Goal: Task Accomplishment & Management: Manage account settings

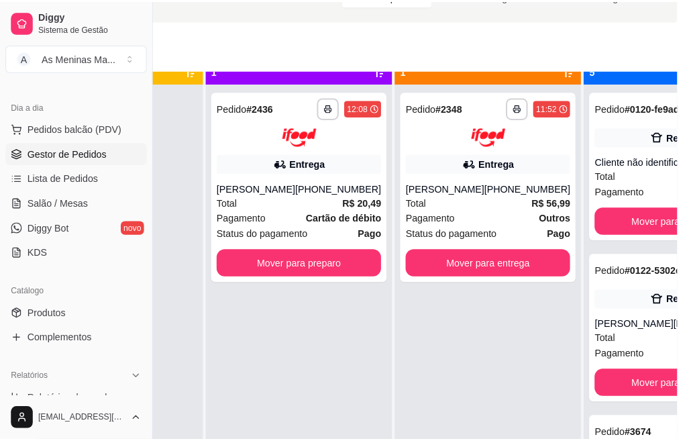
scroll to position [49, 0]
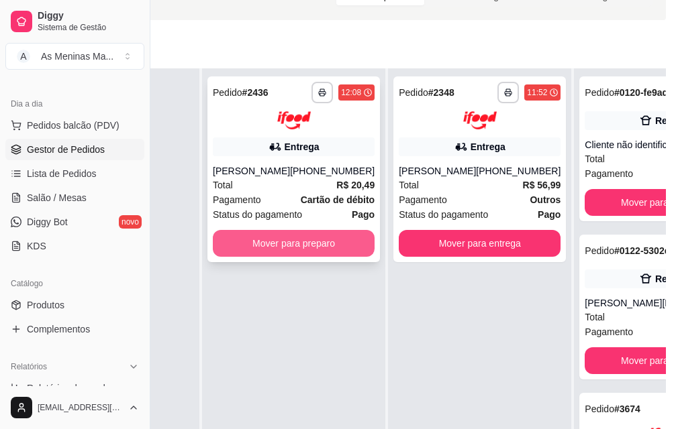
click at [293, 231] on button "Mover para preparo" at bounding box center [294, 243] width 162 height 27
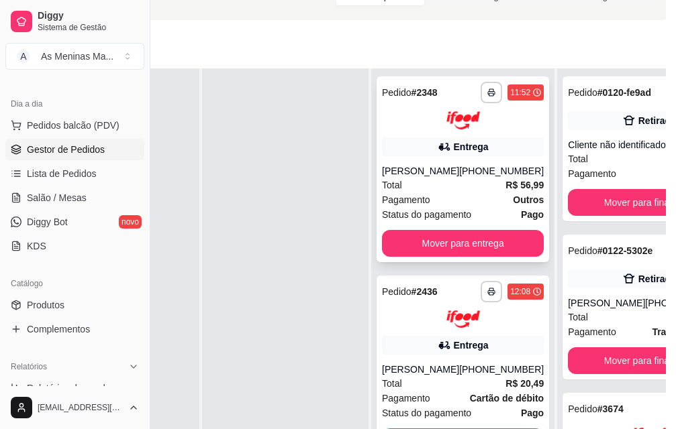
click at [467, 178] on div "Total R$ 56,99" at bounding box center [463, 185] width 162 height 15
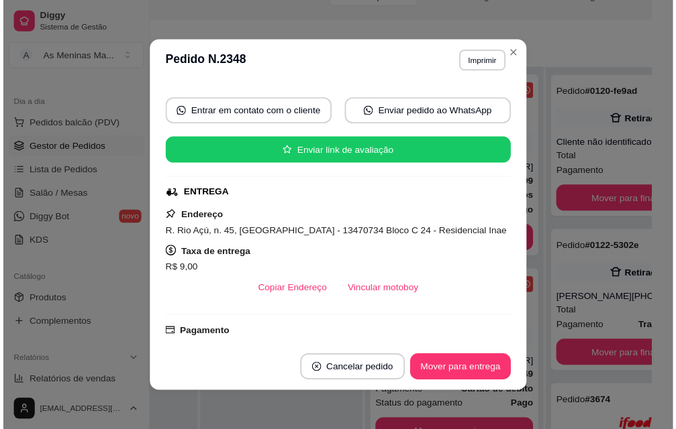
scroll to position [268, 0]
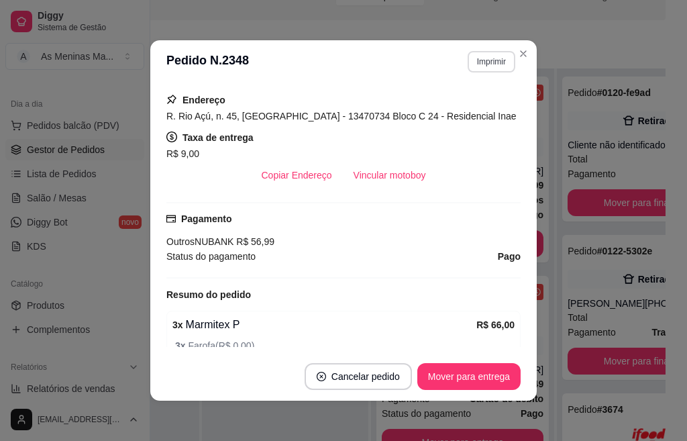
click at [489, 59] on button "Imprimir" at bounding box center [492, 61] width 48 height 21
click at [472, 98] on div "Escolha a impressora IMPRESSORA" at bounding box center [462, 99] width 111 height 46
click at [471, 109] on button "IMPRESSORA" at bounding box center [461, 108] width 97 height 21
click at [393, 176] on button "Vincular motoboy" at bounding box center [390, 175] width 94 height 27
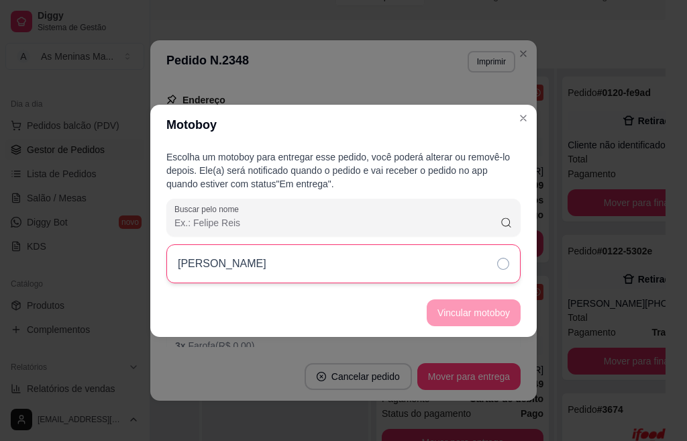
click at [483, 276] on div "[PERSON_NAME]" at bounding box center [343, 263] width 354 height 39
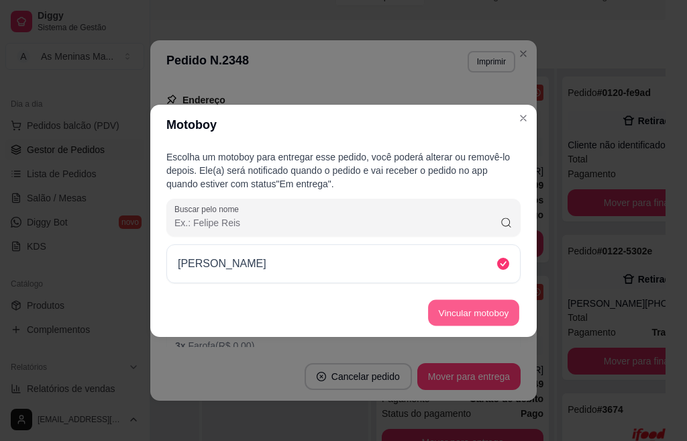
click at [442, 311] on button "Vincular motoboy" at bounding box center [473, 312] width 91 height 26
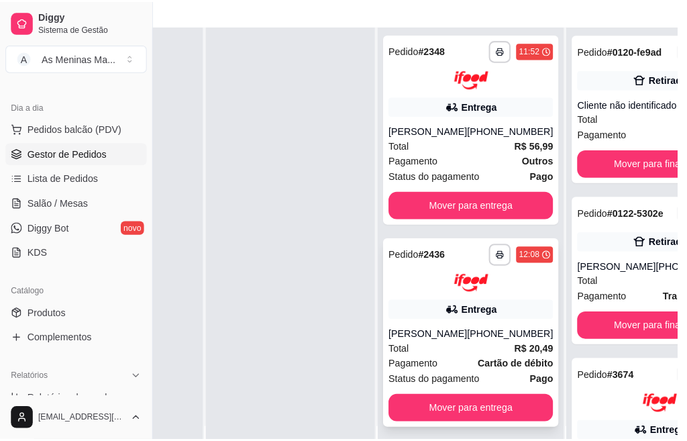
scroll to position [149, 139]
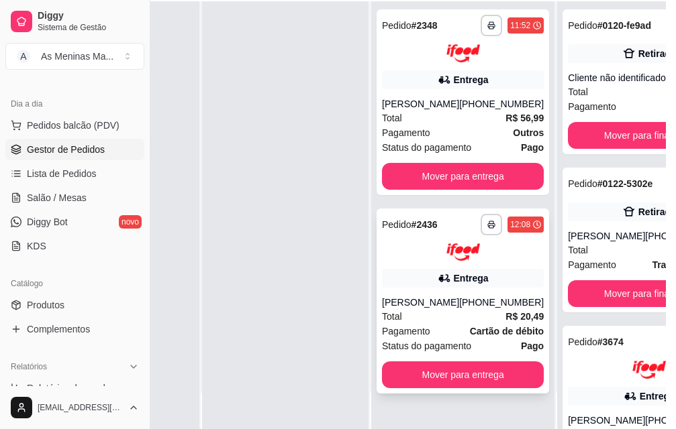
click at [437, 297] on div "[PERSON_NAME]" at bounding box center [420, 302] width 77 height 13
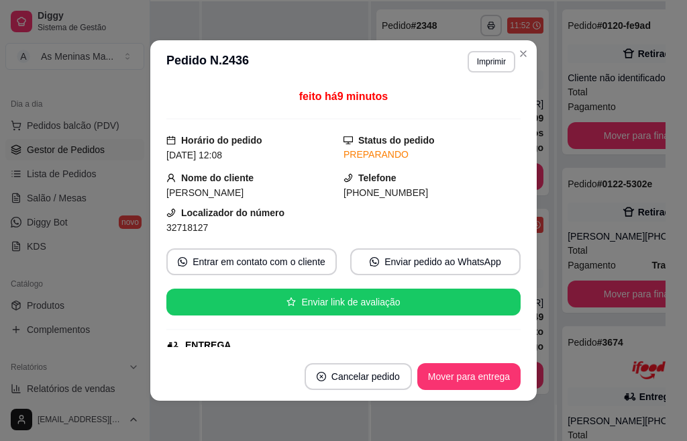
scroll to position [201, 0]
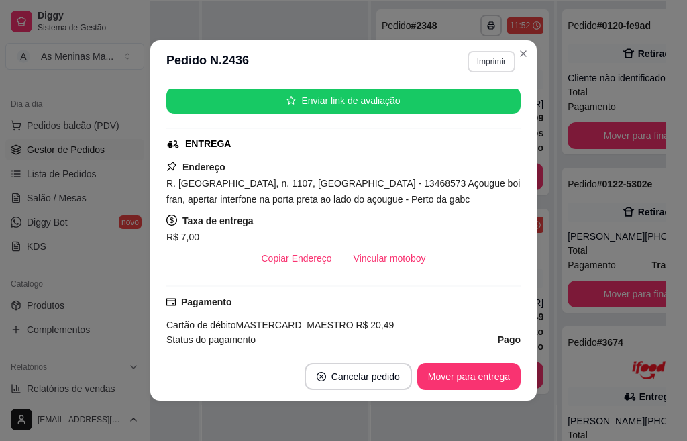
click at [494, 68] on button "Imprimir" at bounding box center [492, 61] width 48 height 21
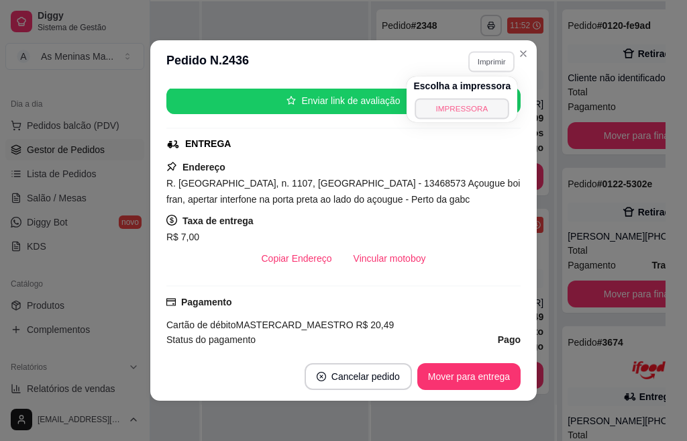
click at [457, 112] on button "IMPRESSORA" at bounding box center [462, 108] width 94 height 21
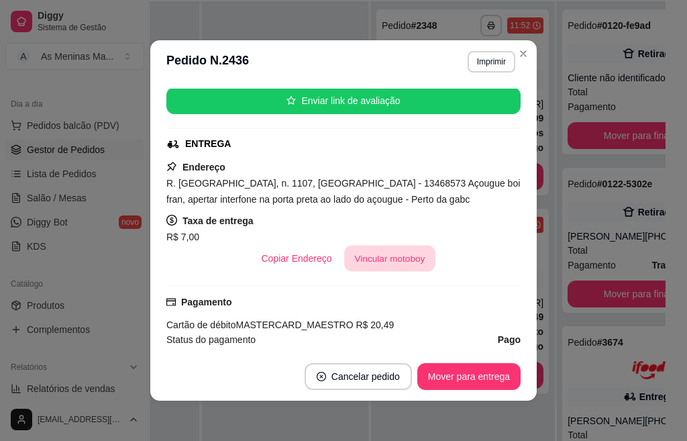
click at [357, 254] on button "Vincular motoboy" at bounding box center [389, 259] width 91 height 26
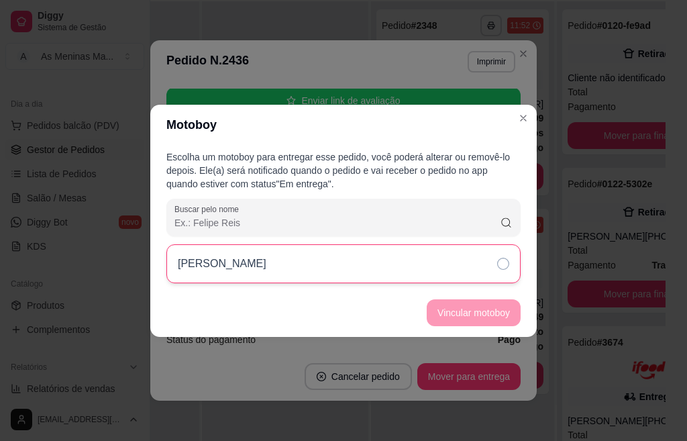
click at [503, 260] on icon at bounding box center [503, 264] width 12 height 12
click at [486, 316] on button "Vincular motoboy" at bounding box center [474, 312] width 94 height 27
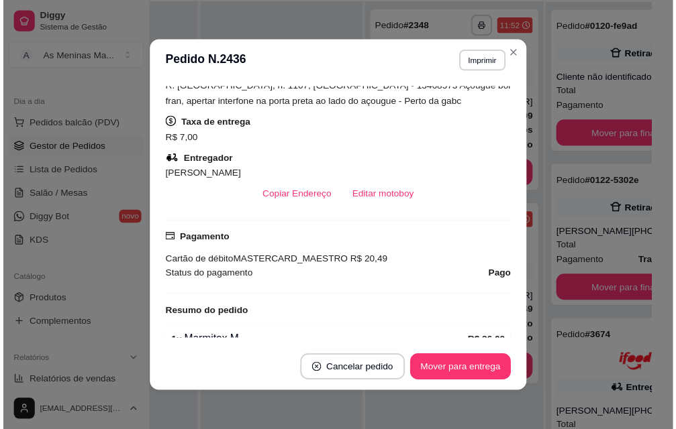
scroll to position [403, 0]
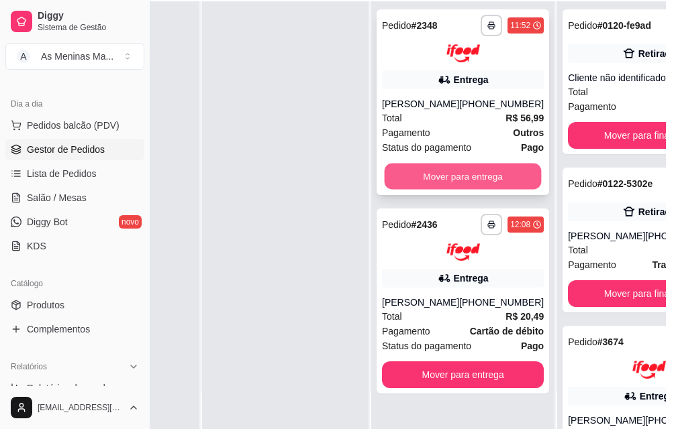
click at [468, 170] on button "Mover para entrega" at bounding box center [462, 176] width 157 height 26
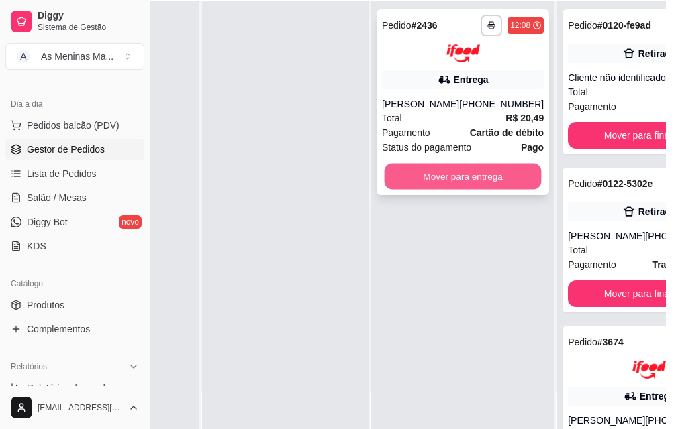
click at [471, 170] on button "Mover para entrega" at bounding box center [462, 176] width 157 height 26
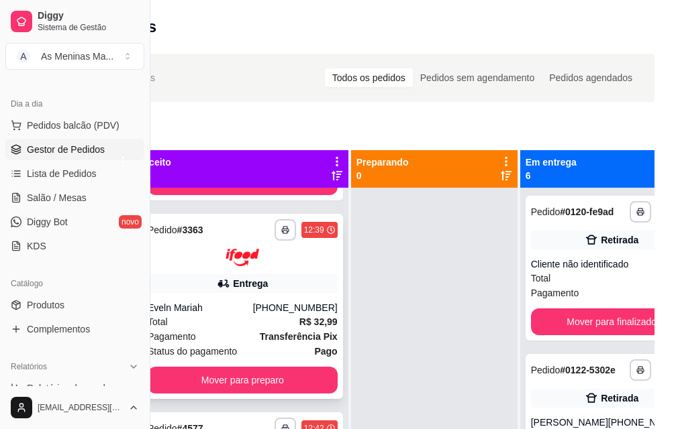
scroll to position [62, 0]
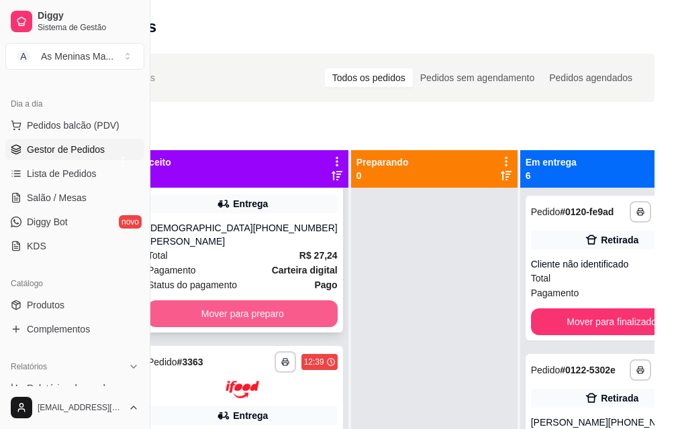
click at [219, 327] on button "Mover para preparo" at bounding box center [243, 314] width 190 height 27
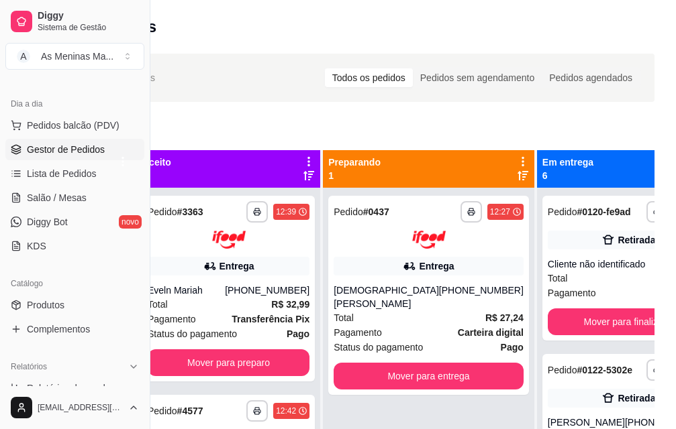
scroll to position [0, 0]
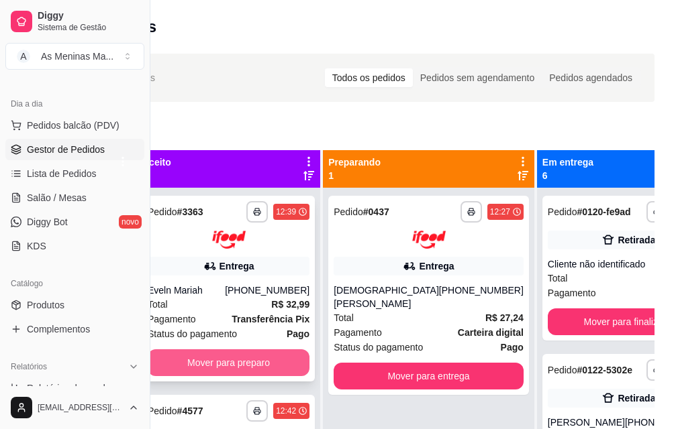
click at [258, 365] on button "Mover para preparo" at bounding box center [229, 363] width 162 height 27
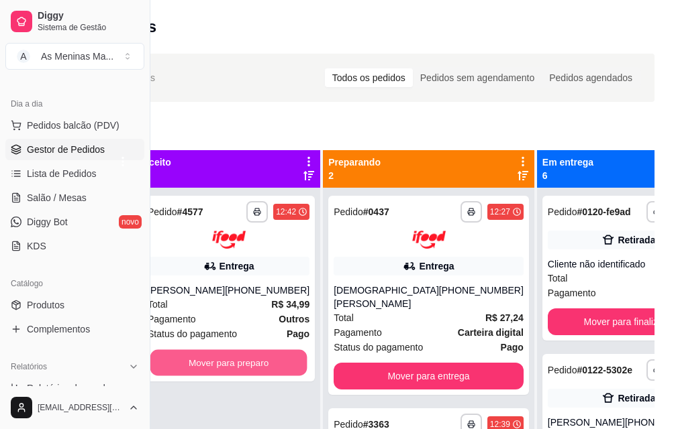
click at [258, 365] on button "Mover para preparo" at bounding box center [228, 363] width 157 height 26
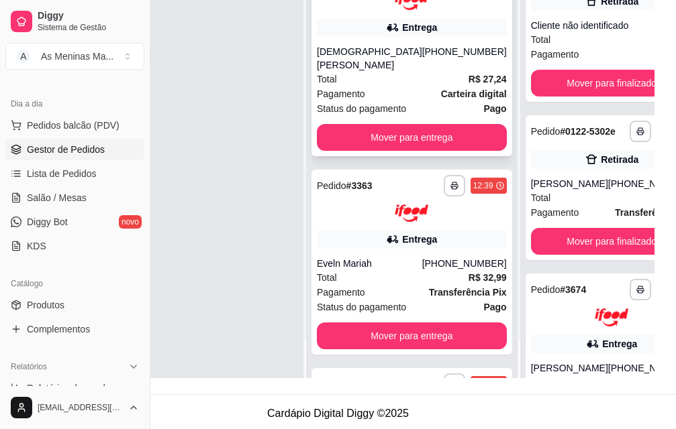
click at [362, 69] on div "[DEMOGRAPHIC_DATA][PERSON_NAME]" at bounding box center [369, 58] width 105 height 27
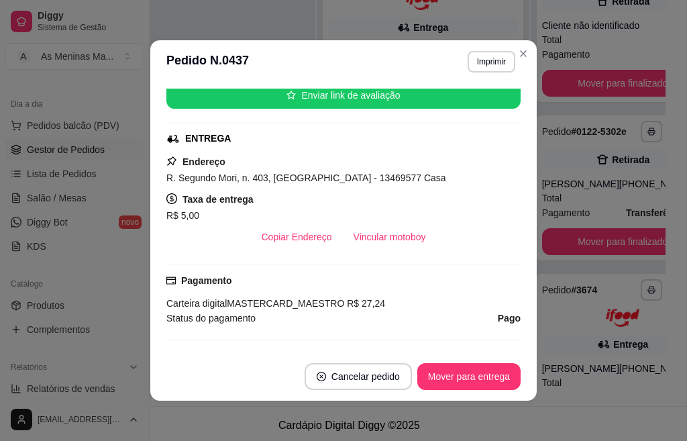
scroll to position [268, 0]
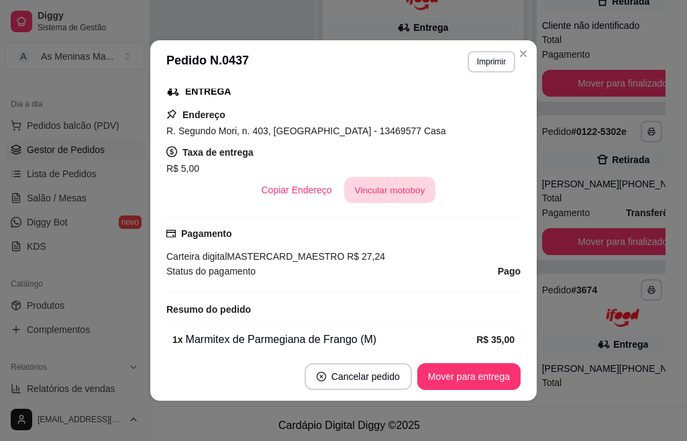
click at [351, 178] on button "Vincular motoboy" at bounding box center [389, 190] width 91 height 26
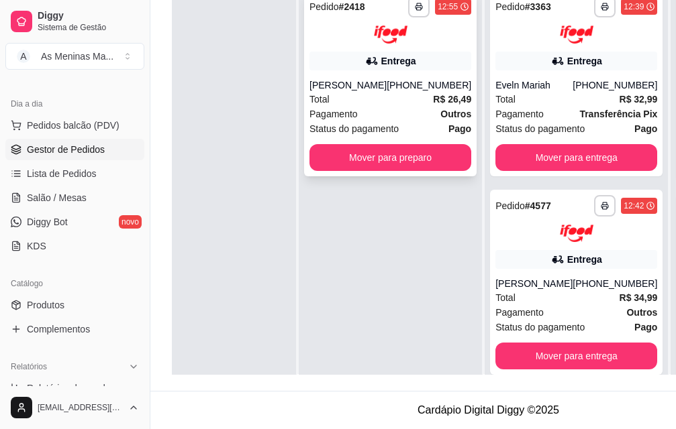
scroll to position [0, 42]
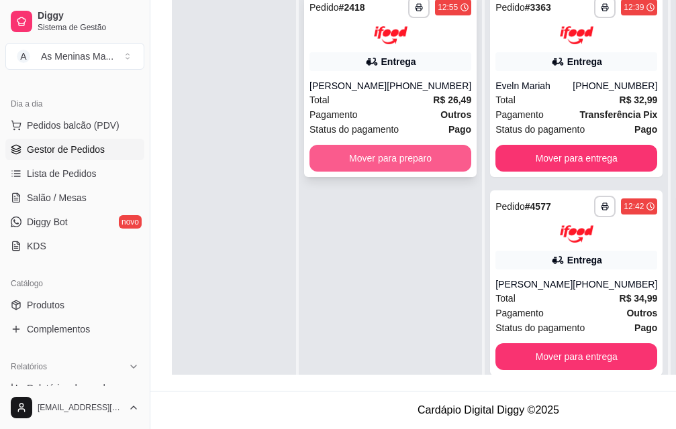
click at [356, 149] on button "Mover para preparo" at bounding box center [390, 158] width 162 height 27
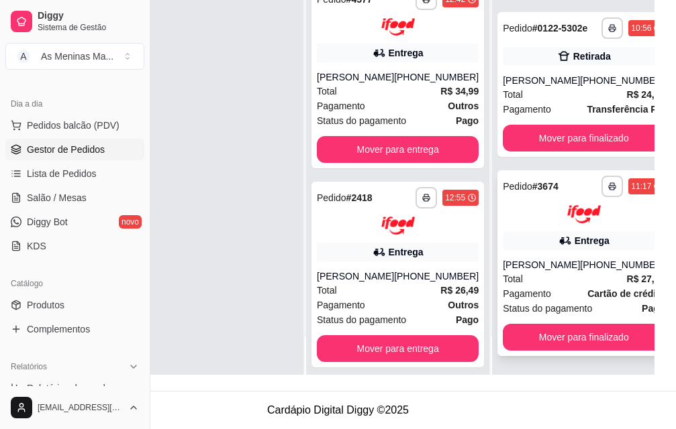
scroll to position [67, 0]
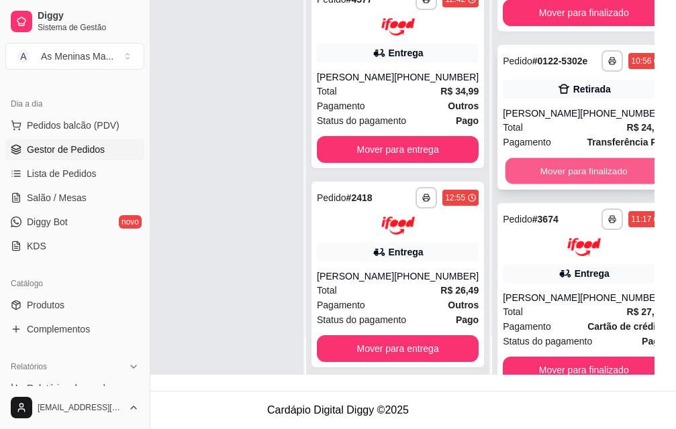
click at [525, 166] on button "Mover para finalizado" at bounding box center [583, 171] width 157 height 26
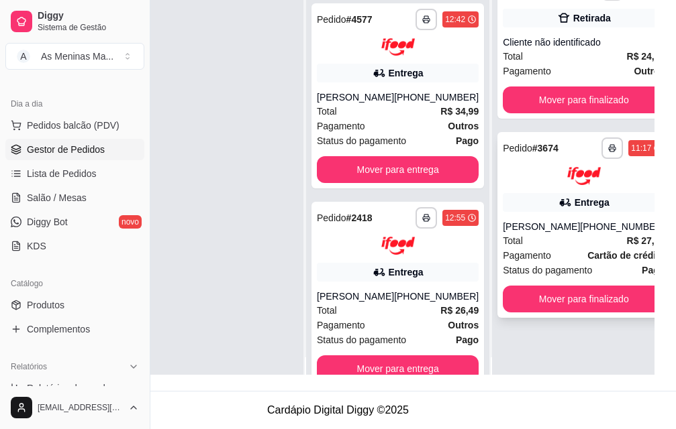
scroll to position [0, 54]
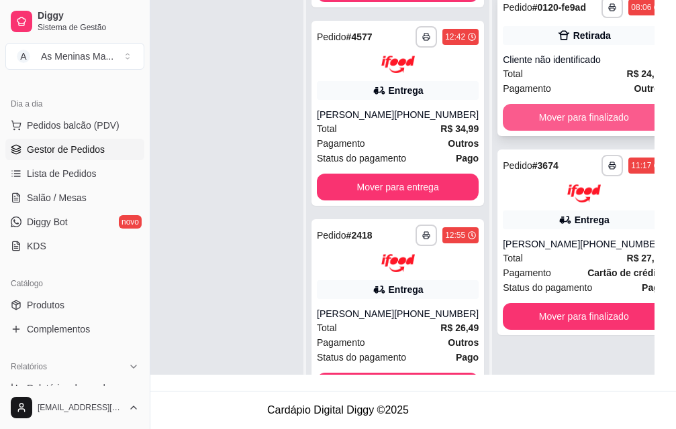
click at [530, 123] on button "Mover para finalizado" at bounding box center [584, 117] width 162 height 27
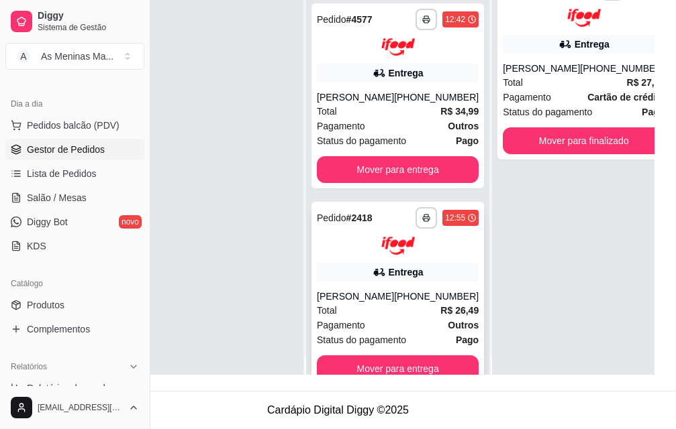
scroll to position [49, 54]
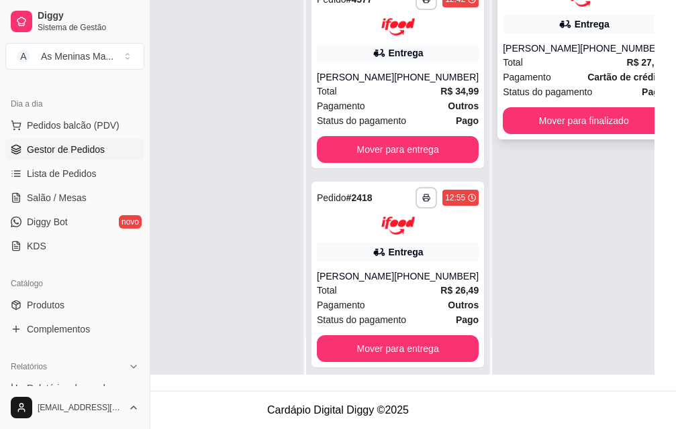
click at [553, 70] on div "Pagamento Cartão de crédito" at bounding box center [584, 77] width 162 height 15
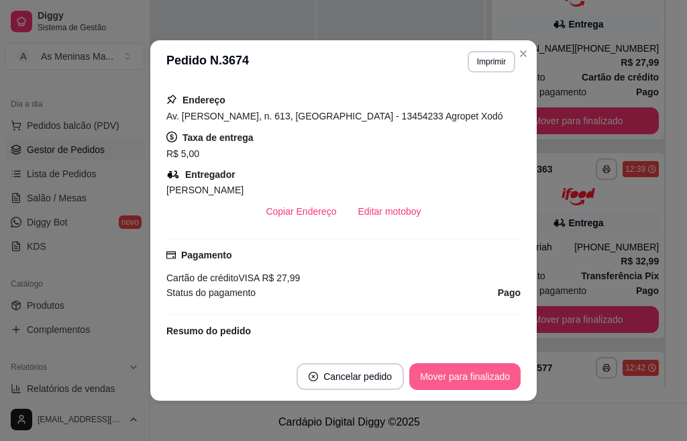
scroll to position [3, 0]
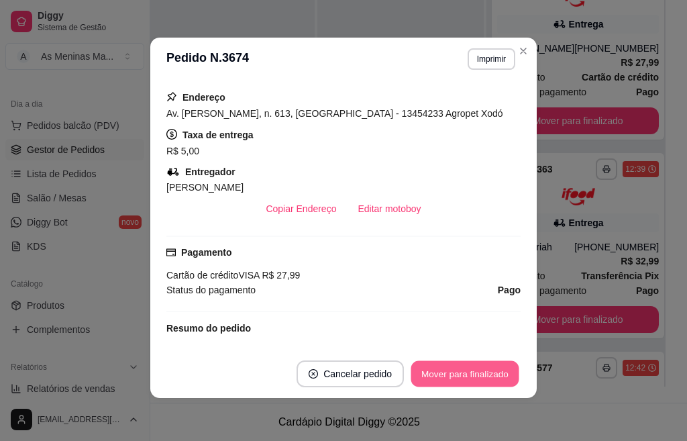
click at [440, 372] on button "Mover para finalizado" at bounding box center [465, 374] width 108 height 26
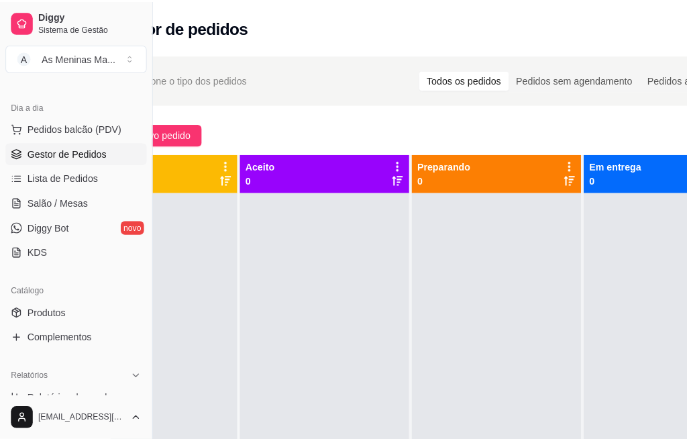
scroll to position [0, 0]
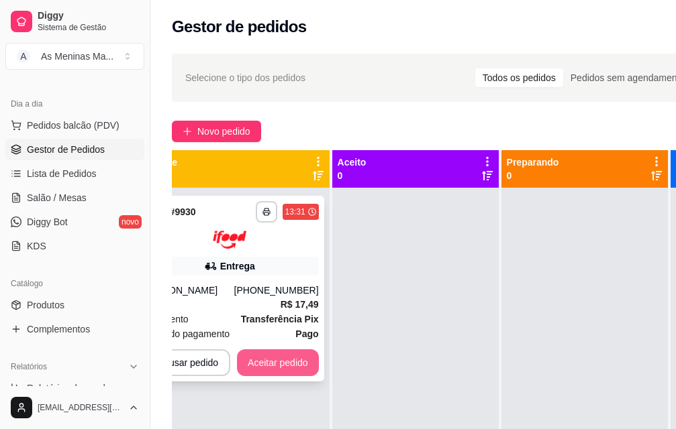
click at [267, 365] on button "Aceitar pedido" at bounding box center [278, 363] width 82 height 27
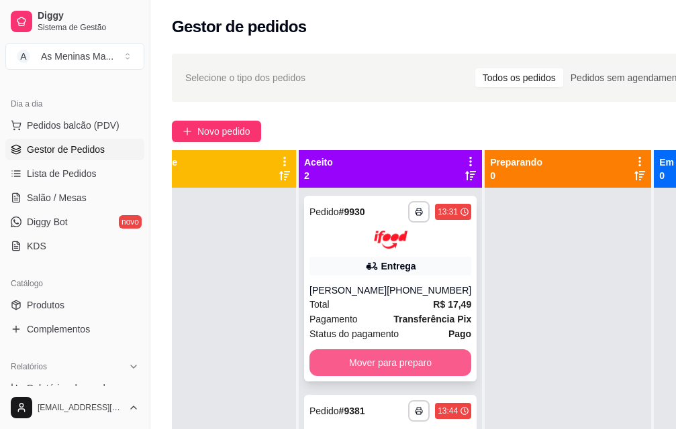
click at [404, 368] on button "Mover para preparo" at bounding box center [390, 363] width 162 height 27
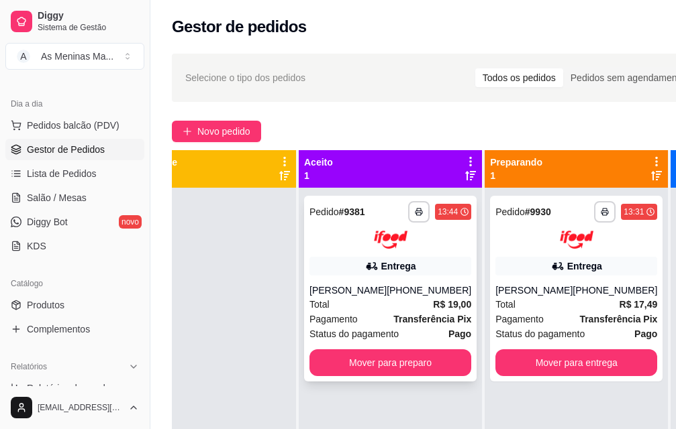
click at [362, 308] on div "Total R$ 19,00" at bounding box center [390, 304] width 162 height 15
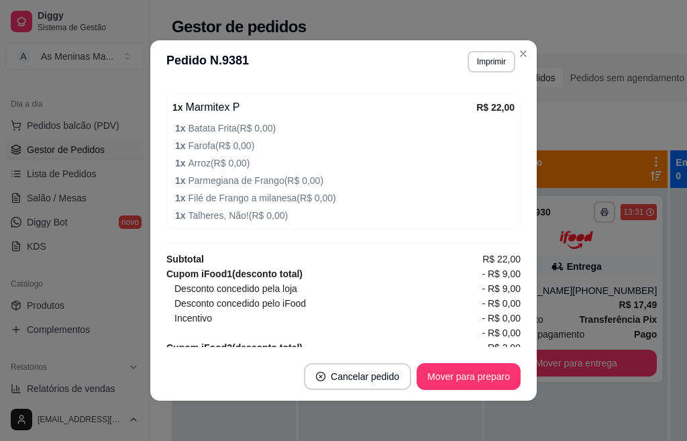
scroll to position [537, 0]
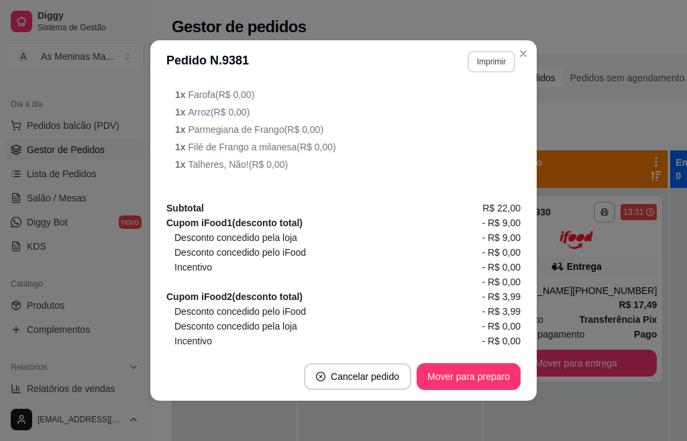
click at [490, 66] on button "Imprimir" at bounding box center [492, 61] width 48 height 21
click at [457, 113] on button "IMPRESSORA" at bounding box center [461, 108] width 97 height 21
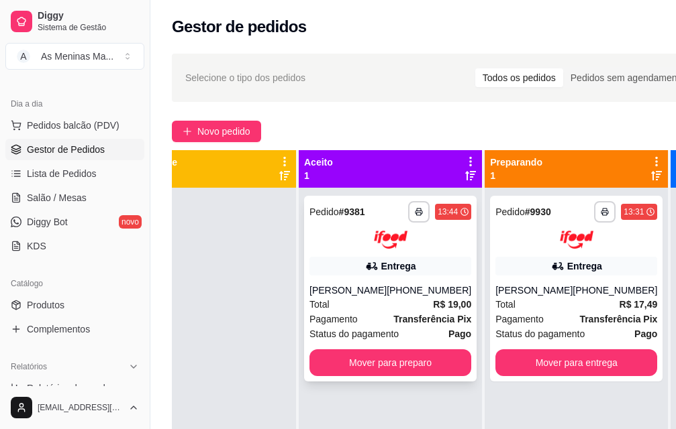
click at [362, 319] on div "Pagamento Transferência Pix" at bounding box center [390, 319] width 162 height 15
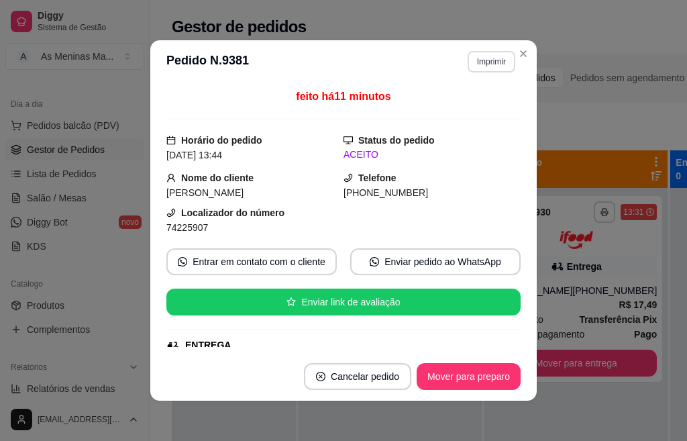
click at [477, 60] on button "Imprimir" at bounding box center [492, 61] width 48 height 21
click at [465, 111] on button "IMPRESSORA" at bounding box center [461, 108] width 97 height 21
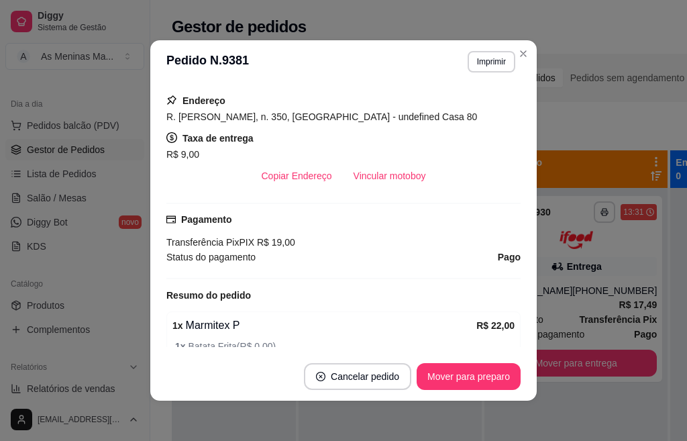
scroll to position [268, 0]
click at [368, 177] on button "Vincular motoboy" at bounding box center [390, 175] width 94 height 27
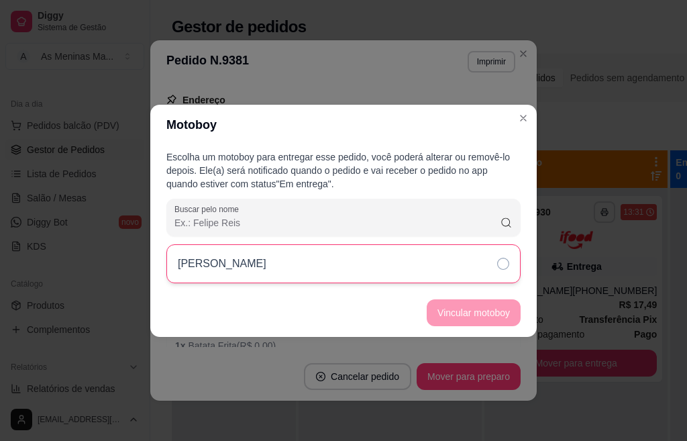
click at [496, 259] on div "[PERSON_NAME]" at bounding box center [343, 263] width 354 height 39
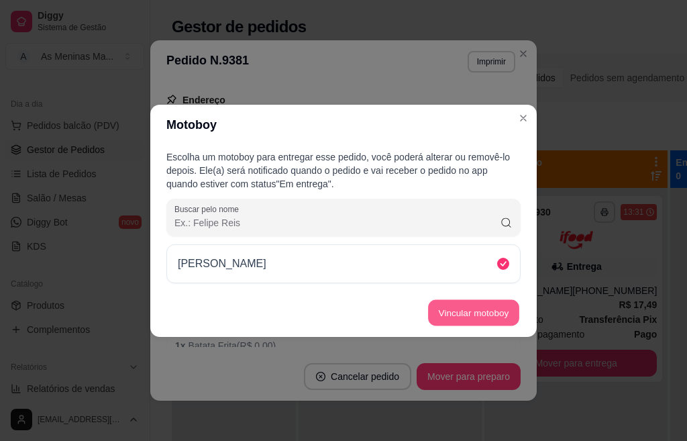
click at [470, 319] on button "Vincular motoboy" at bounding box center [473, 312] width 91 height 26
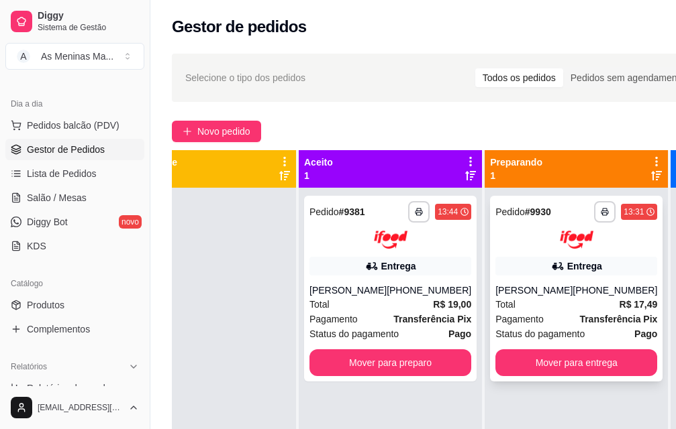
click at [524, 286] on div "[PERSON_NAME]" at bounding box center [533, 290] width 77 height 13
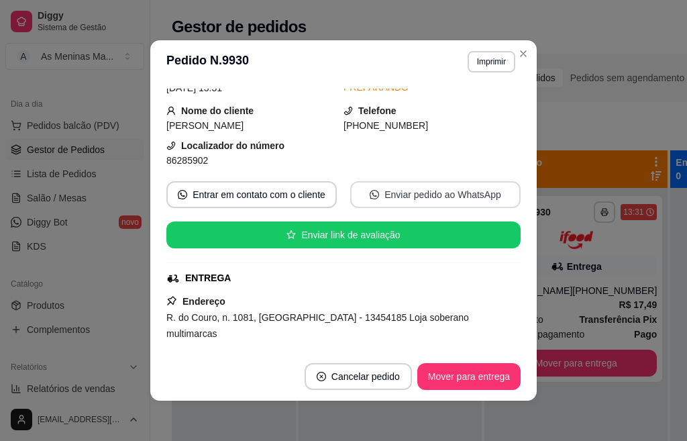
scroll to position [335, 0]
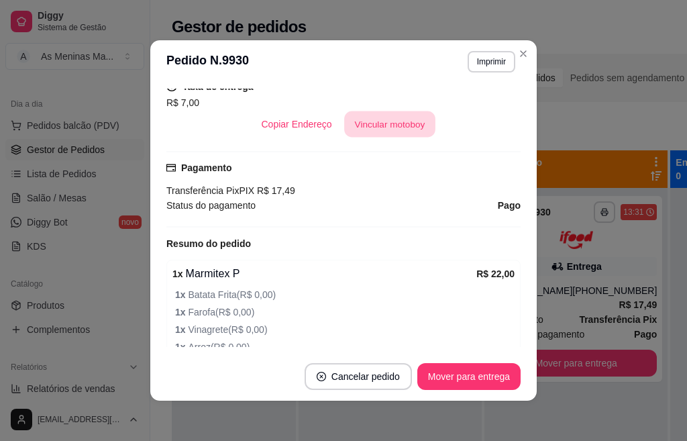
click at [385, 113] on button "Vincular motoboy" at bounding box center [389, 124] width 91 height 26
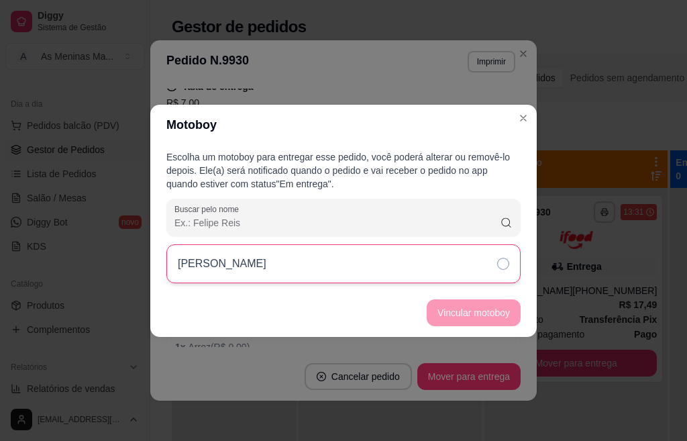
click at [437, 262] on div "[PERSON_NAME]" at bounding box center [343, 263] width 354 height 39
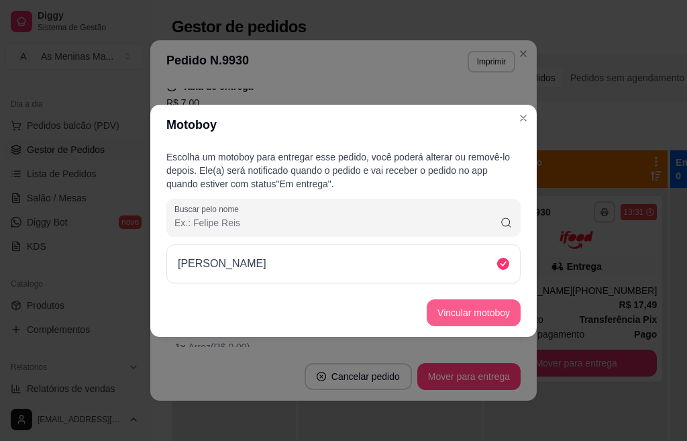
click at [453, 310] on button "Vincular motoboy" at bounding box center [474, 312] width 94 height 27
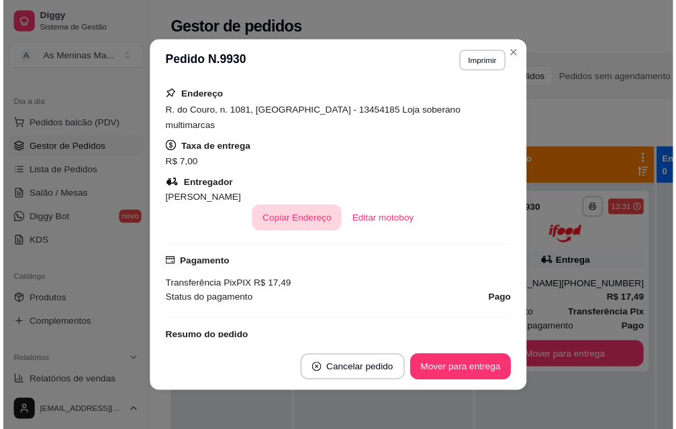
scroll to position [268, 0]
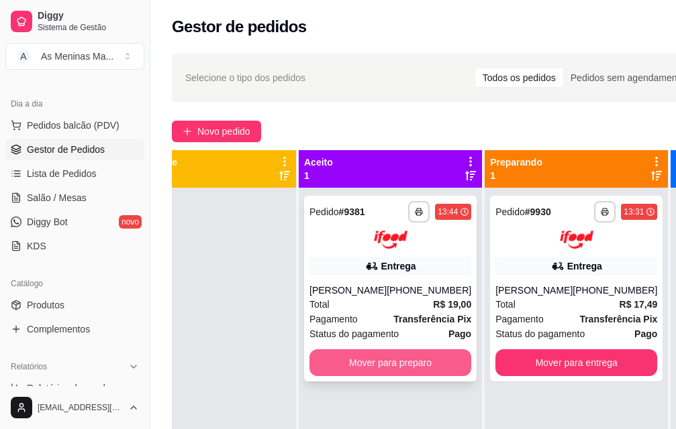
click at [371, 361] on button "Mover para preparo" at bounding box center [390, 363] width 162 height 27
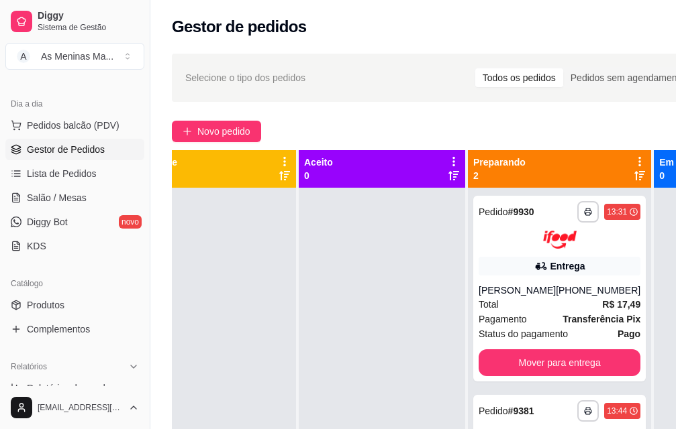
scroll to position [0, 150]
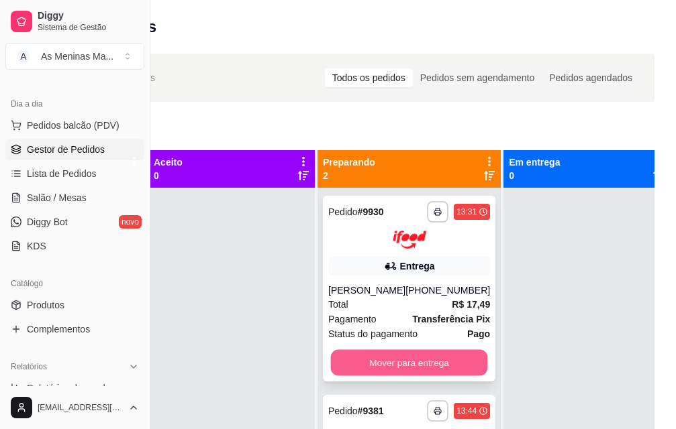
click at [411, 366] on button "Mover para entrega" at bounding box center [409, 363] width 157 height 26
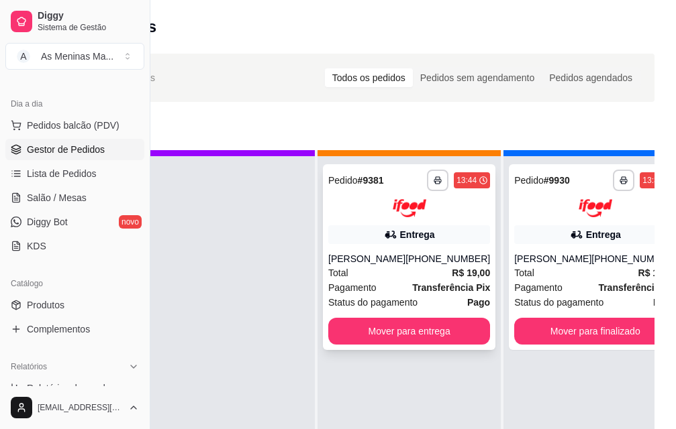
scroll to position [49, 42]
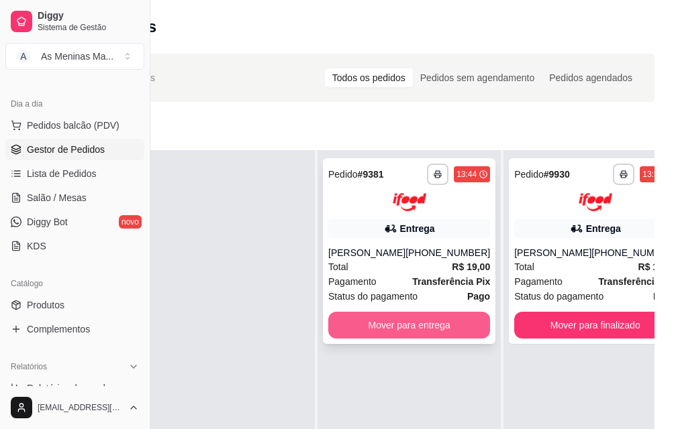
click at [435, 312] on button "Mover para entrega" at bounding box center [409, 325] width 162 height 27
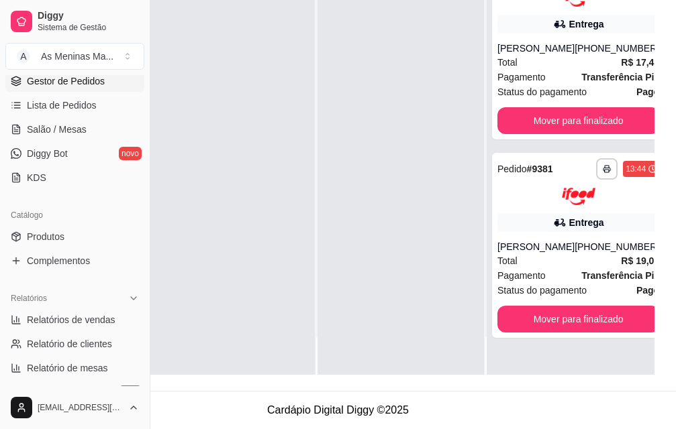
scroll to position [268, 0]
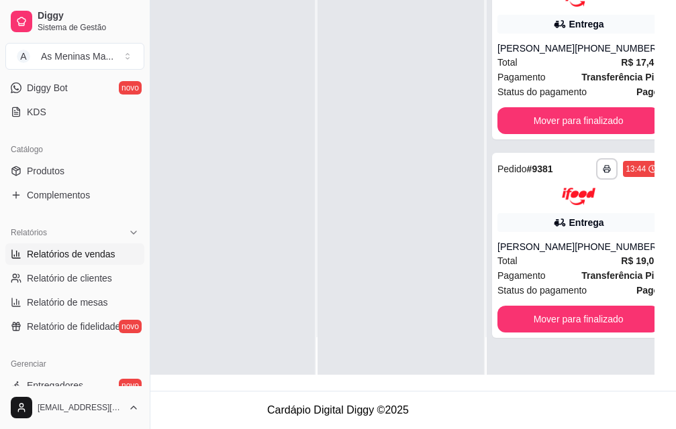
click at [68, 260] on span "Relatórios de vendas" at bounding box center [71, 254] width 89 height 13
select select "ALL"
select select "0"
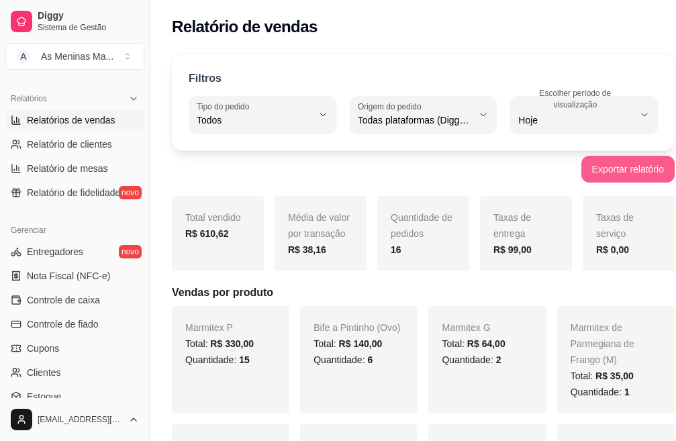
click at [581, 173] on button "Exportar relatório" at bounding box center [627, 169] width 93 height 27
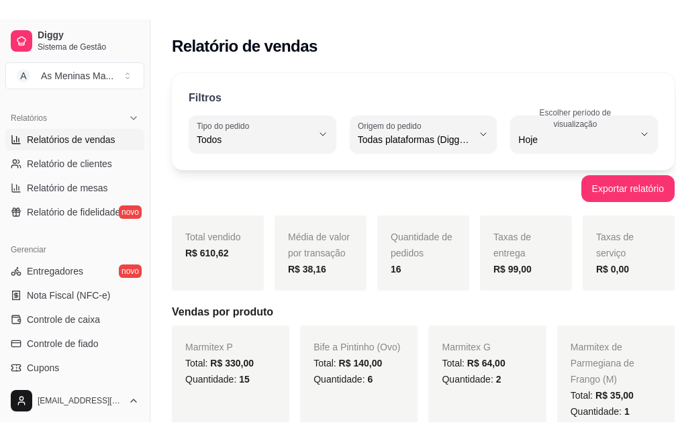
scroll to position [134, 0]
